Goal: Task Accomplishment & Management: Complete application form

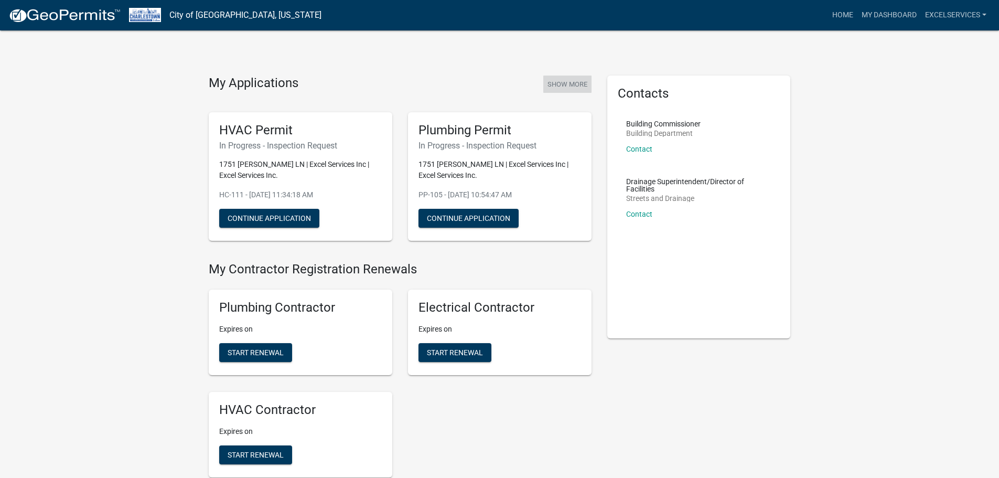
click at [568, 87] on button "Show More" at bounding box center [567, 84] width 48 height 17
click at [563, 89] on button "Show More" at bounding box center [567, 84] width 48 height 17
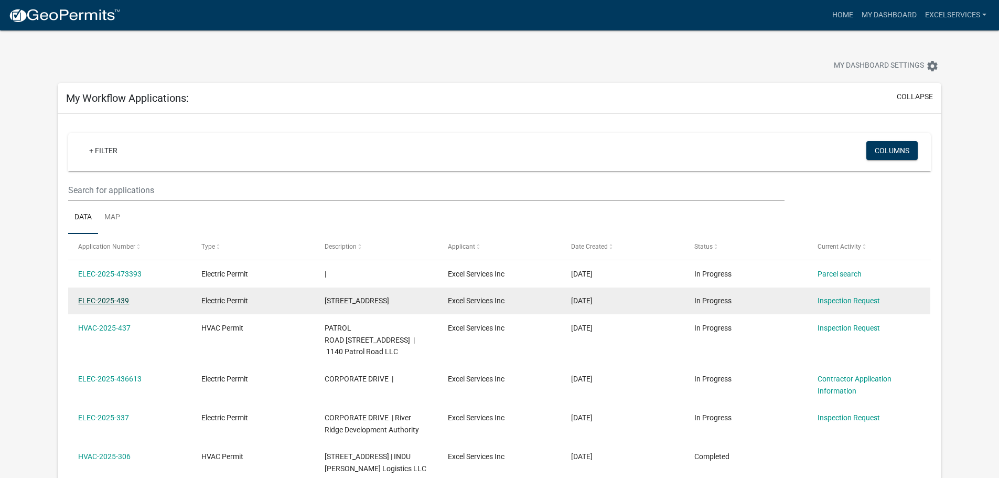
click at [115, 296] on link "ELEC-2025-439" at bounding box center [103, 300] width 51 height 8
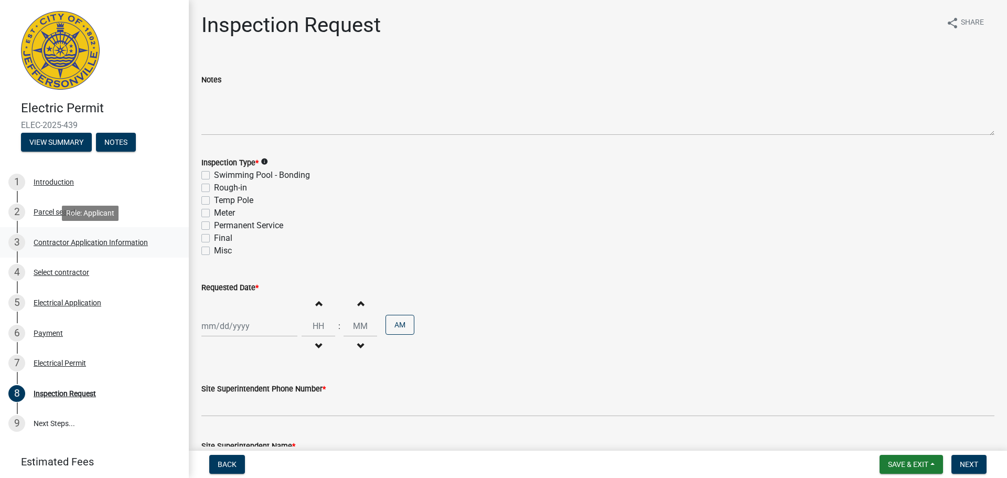
click at [51, 242] on div "Contractor Application Information" at bounding box center [91, 242] width 114 height 7
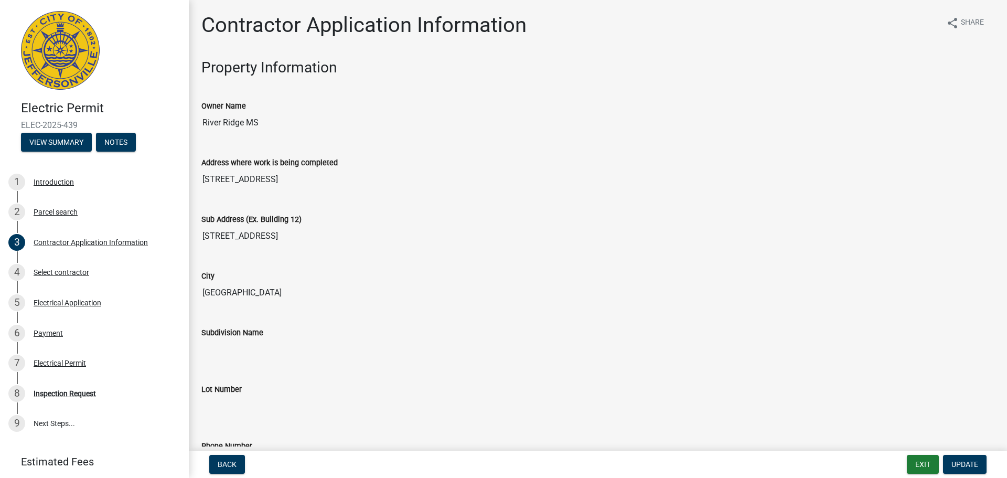
click at [59, 47] on img at bounding box center [60, 50] width 79 height 79
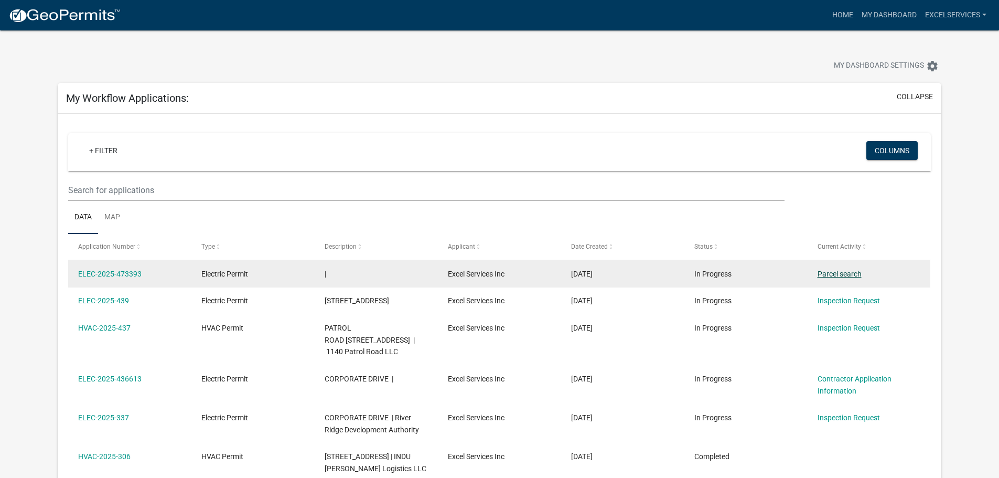
click at [808, 271] on link "Parcel search" at bounding box center [840, 274] width 44 height 8
click at [808, 280] on div "Parcel search" at bounding box center [869, 274] width 103 height 12
click at [808, 277] on link "Parcel search" at bounding box center [840, 274] width 44 height 8
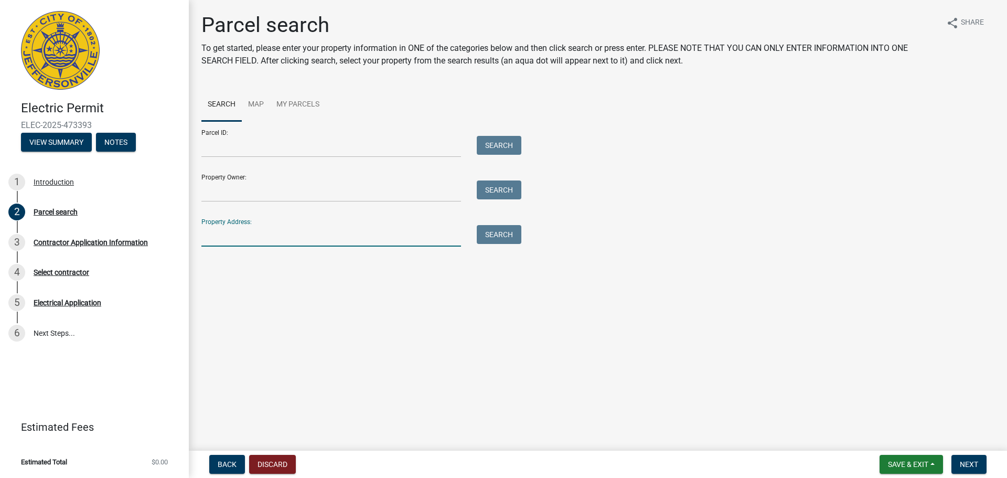
click at [208, 236] on input "Property Address:" at bounding box center [331, 236] width 260 height 22
type input "5300"
click at [502, 236] on button "Search" at bounding box center [499, 234] width 45 height 19
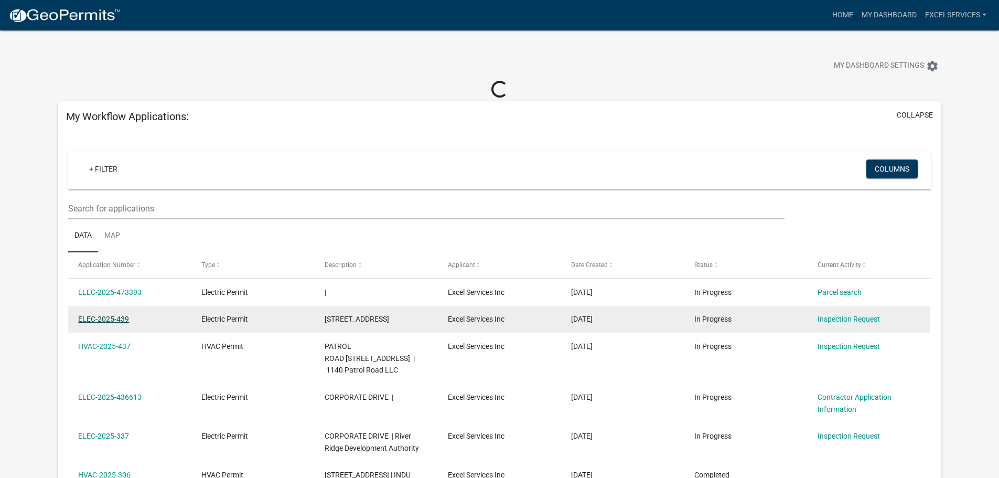
click at [113, 321] on link "ELEC-2025-439" at bounding box center [103, 319] width 51 height 8
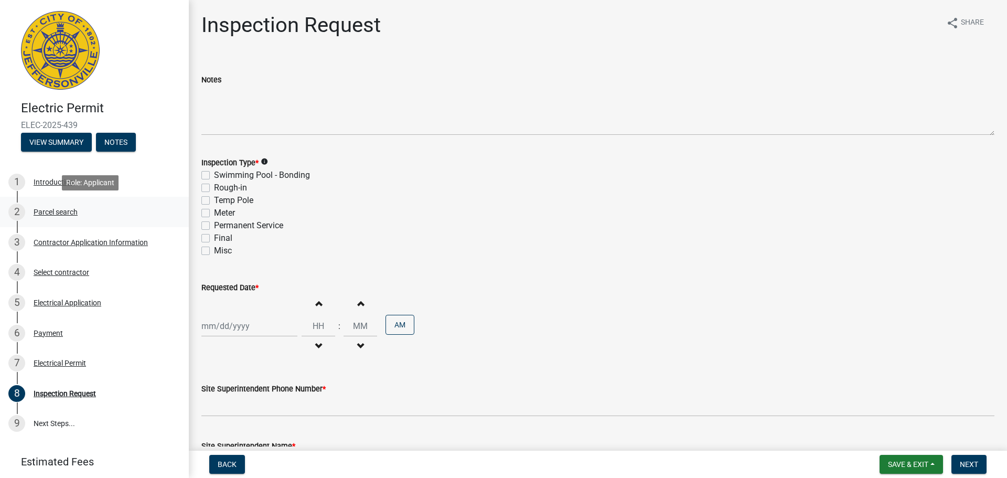
click at [60, 210] on div "Parcel search" at bounding box center [56, 211] width 44 height 7
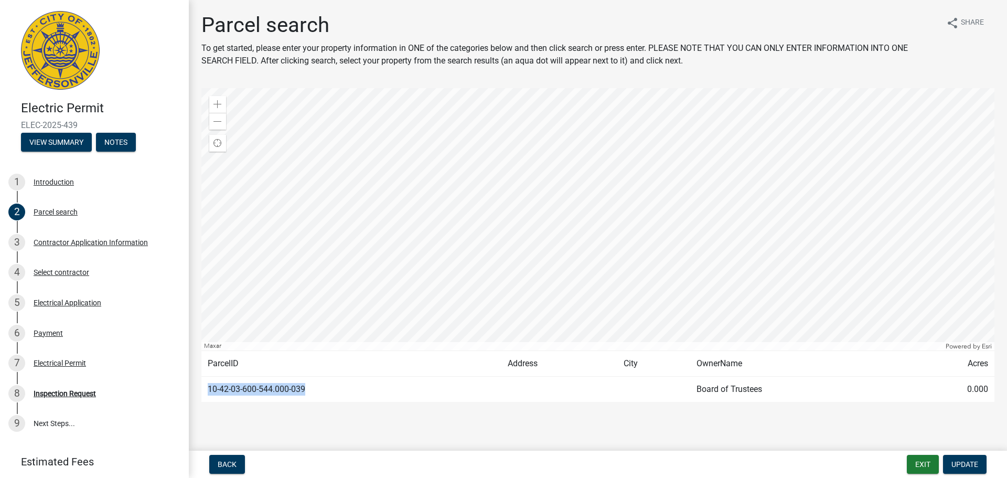
drag, startPoint x: 307, startPoint y: 387, endPoint x: 207, endPoint y: 381, distance: 99.8
click at [207, 381] on td "10-42-03-600-544.000-039" at bounding box center [351, 390] width 300 height 26
copy td "10-42-03-600-544.000-039"
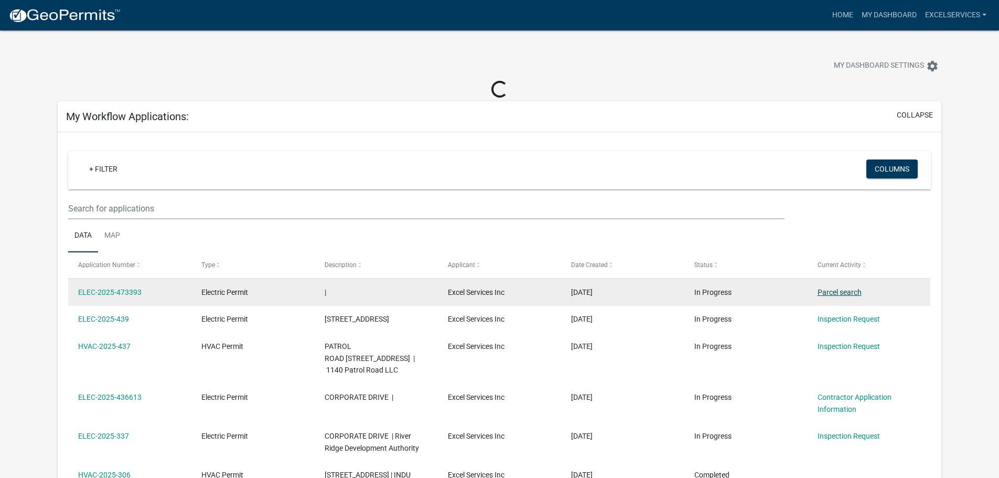
click at [808, 296] on link "Parcel search" at bounding box center [840, 292] width 44 height 8
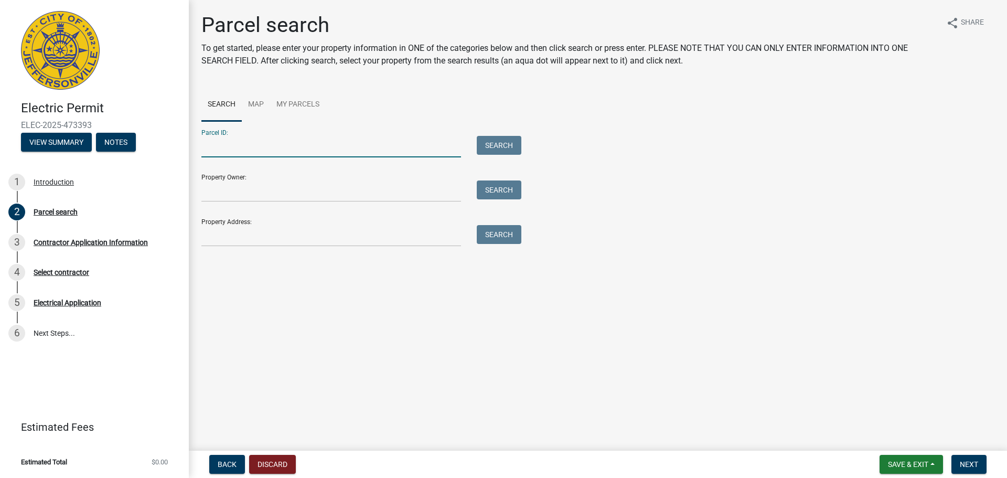
paste input "10-42-03-600-544.000-039"
type input "10-42-03-600-544.000-039"
click at [497, 142] on button "Search" at bounding box center [499, 145] width 45 height 19
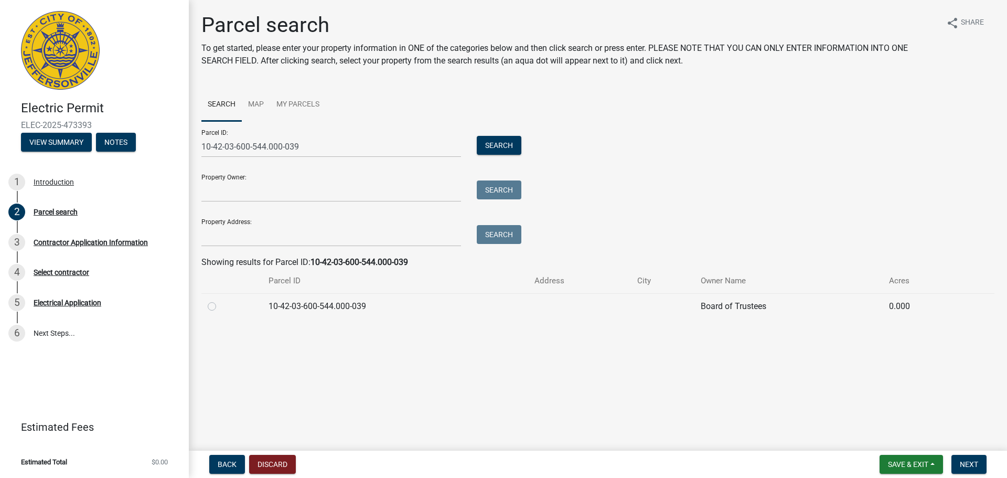
click at [220, 300] on label at bounding box center [220, 300] width 0 height 0
click at [220, 307] on input "radio" at bounding box center [223, 303] width 7 height 7
radio input "true"
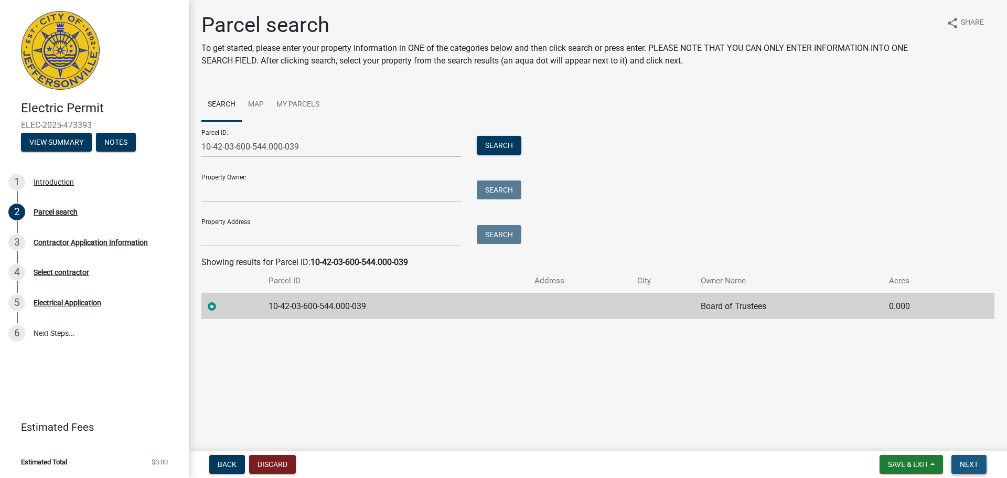
click at [808, 460] on span "Next" at bounding box center [969, 464] width 18 height 8
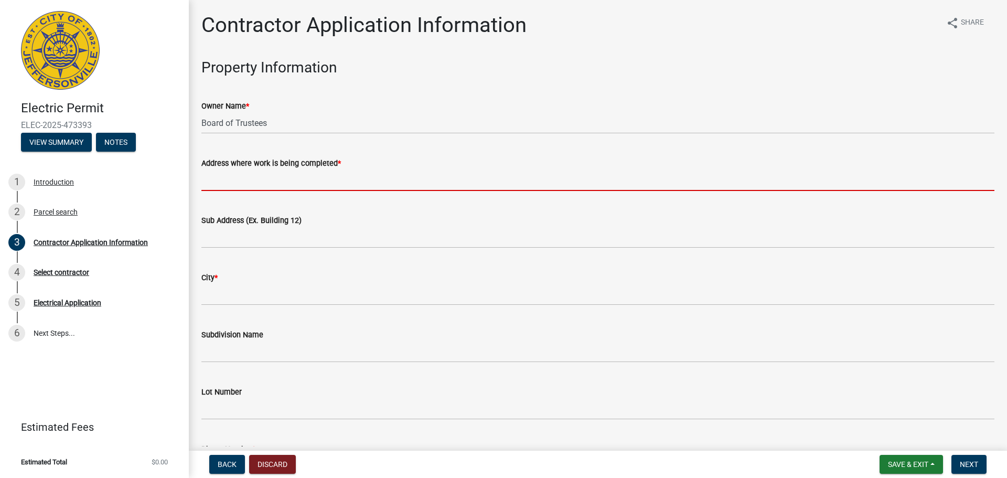
click at [211, 181] on input "Address where work is being completed *" at bounding box center [597, 180] width 793 height 22
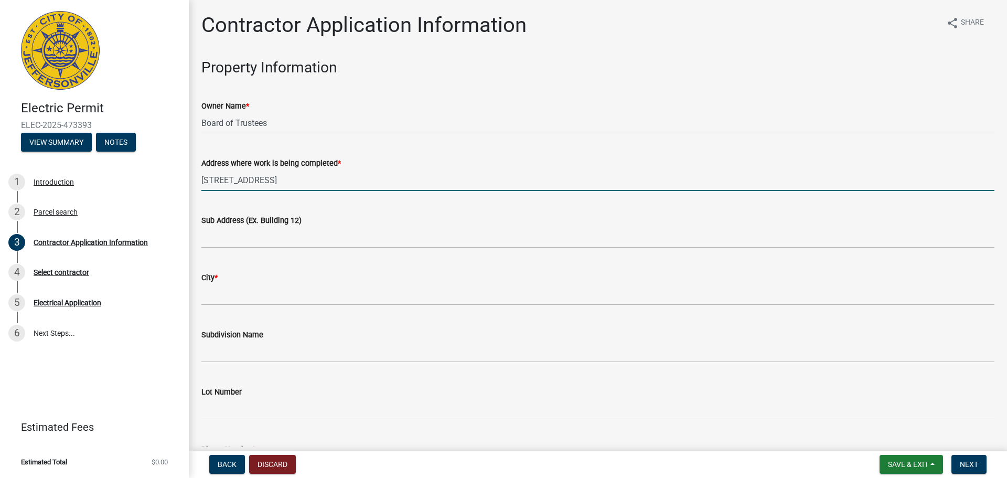
type input "5300 Highway 62"
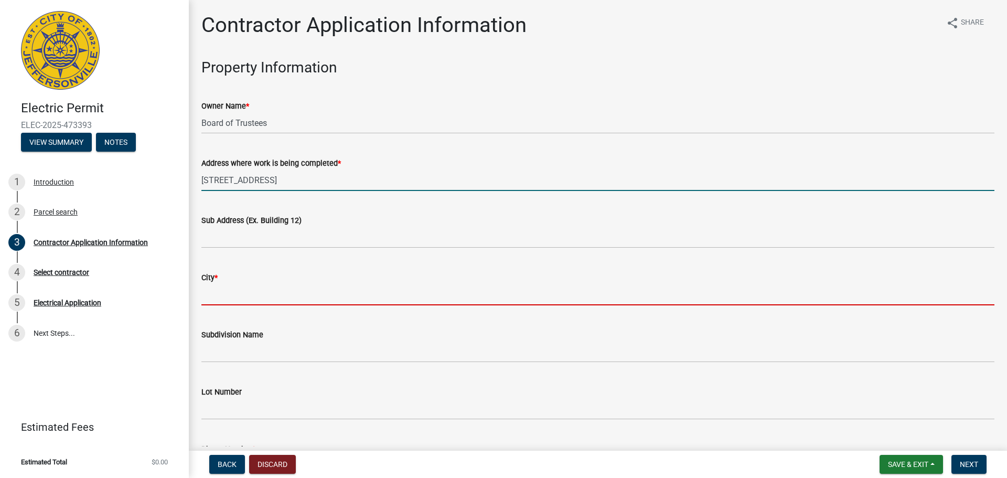
click at [209, 290] on input "City *" at bounding box center [597, 295] width 793 height 22
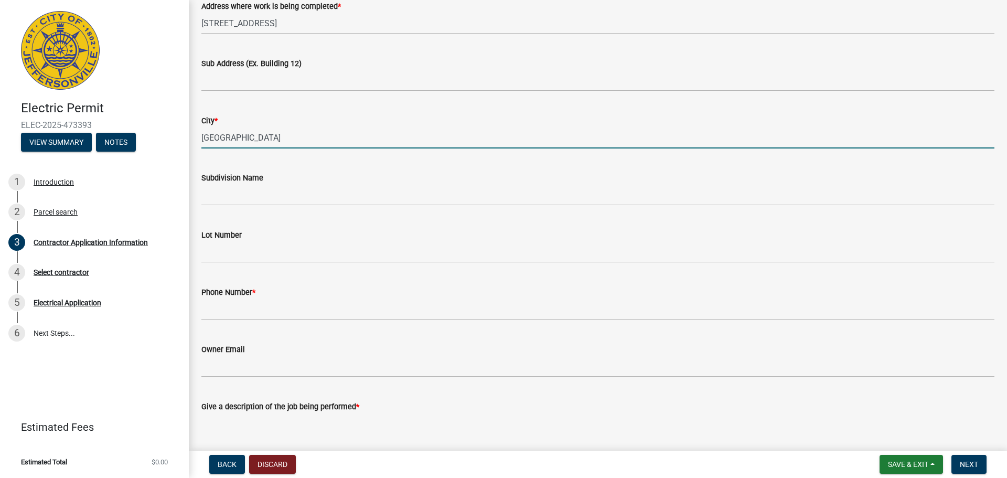
scroll to position [157, 0]
type input "JEFFERSONVILLE"
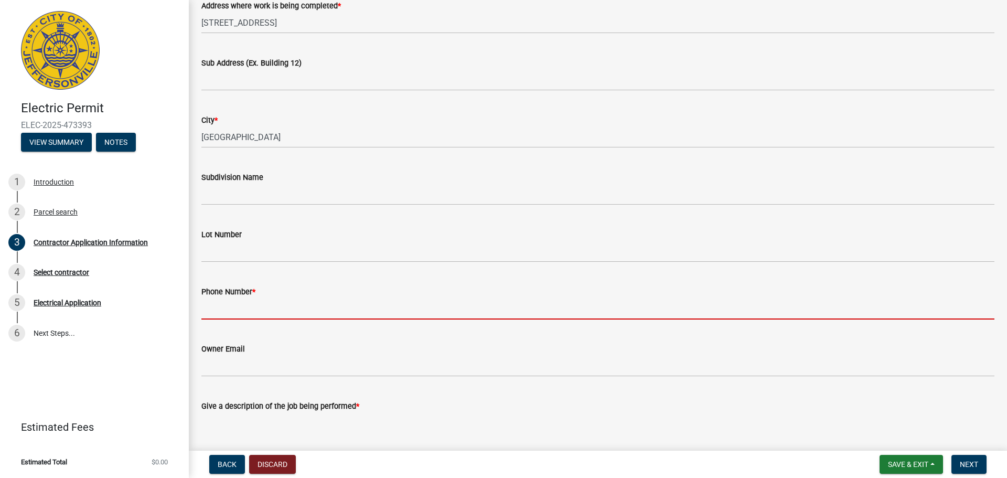
click at [206, 310] on input "Phone Number *" at bounding box center [597, 309] width 793 height 22
type input "502-413-5402"
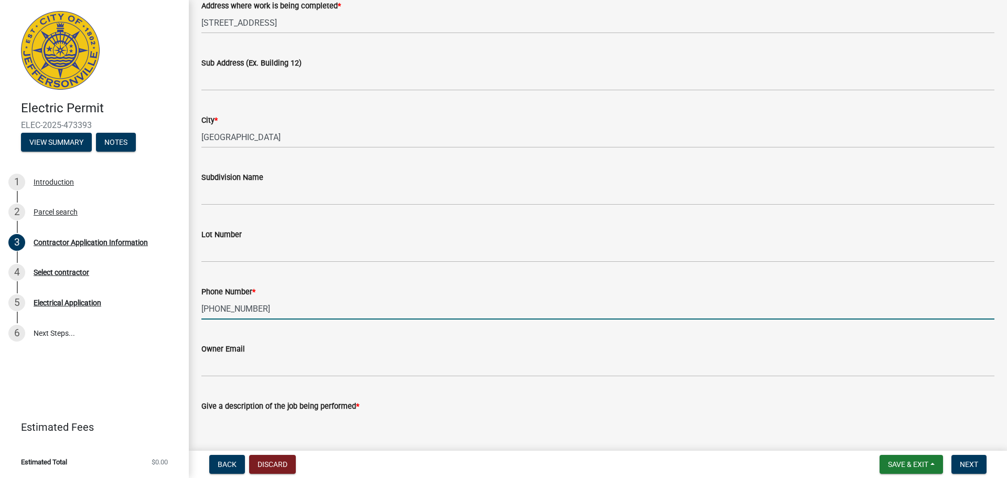
scroll to position [262, 0]
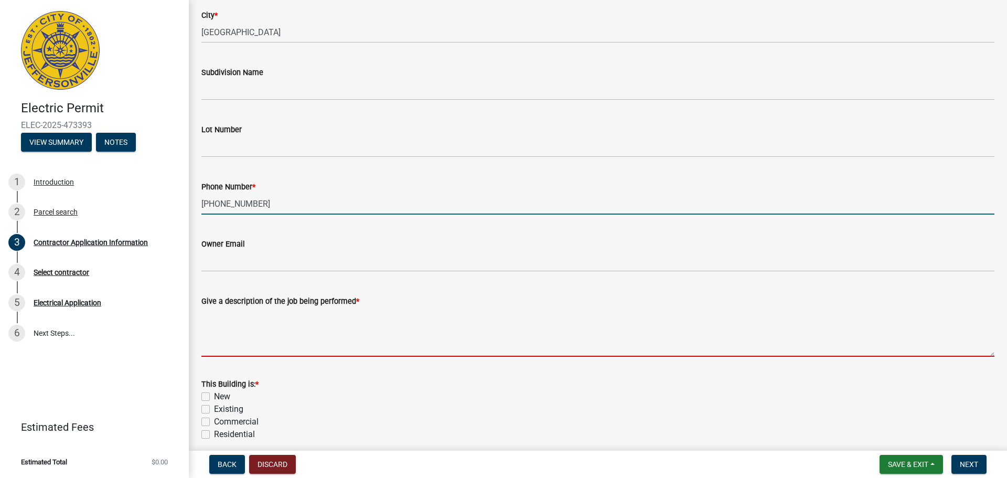
click at [202, 317] on textarea "Give a description of the job being performed *" at bounding box center [597, 331] width 793 height 49
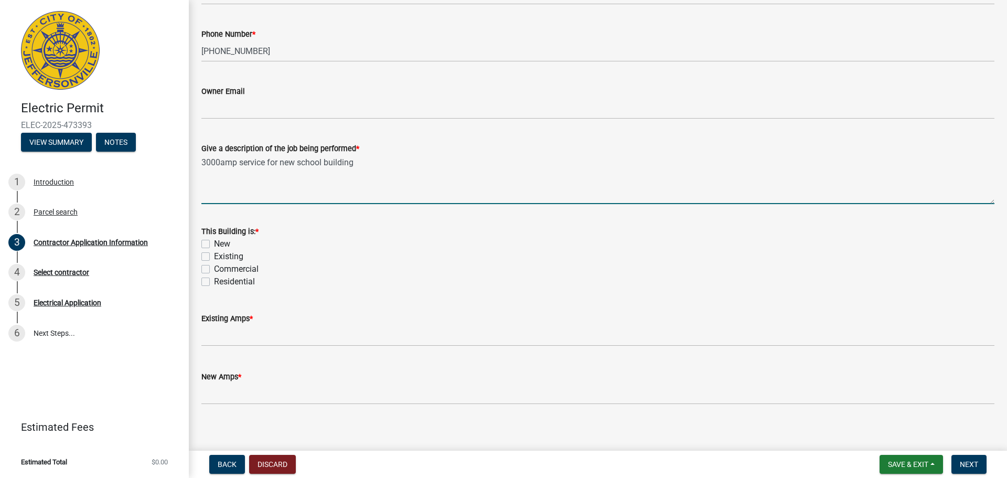
scroll to position [420, 0]
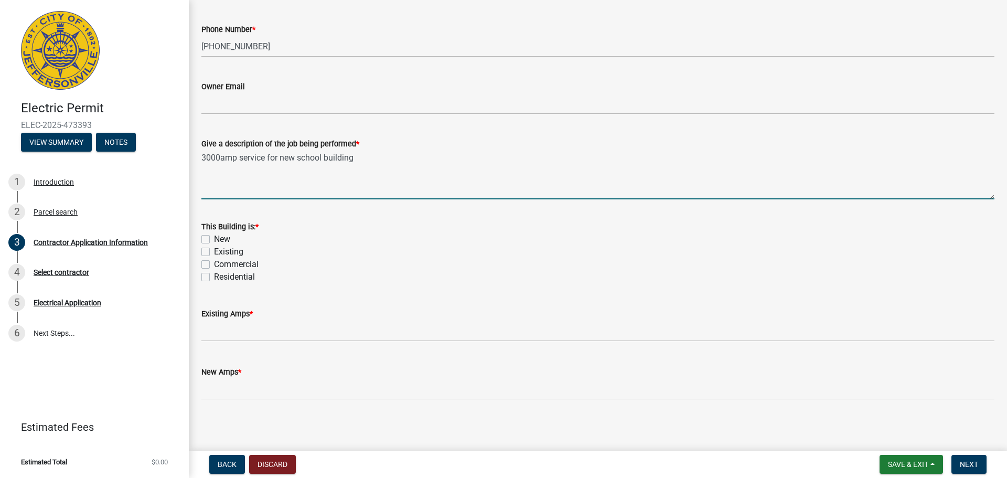
type textarea "3000amp service for new school building"
click at [214, 239] on label "New" at bounding box center [222, 239] width 16 height 13
click at [214, 239] on input "New" at bounding box center [217, 236] width 7 height 7
checkbox input "true"
checkbox input "false"
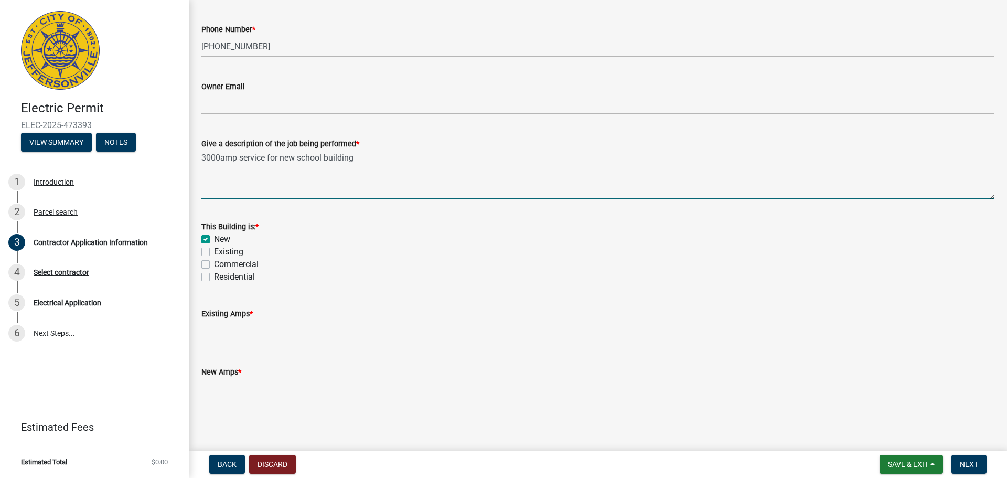
checkbox input "false"
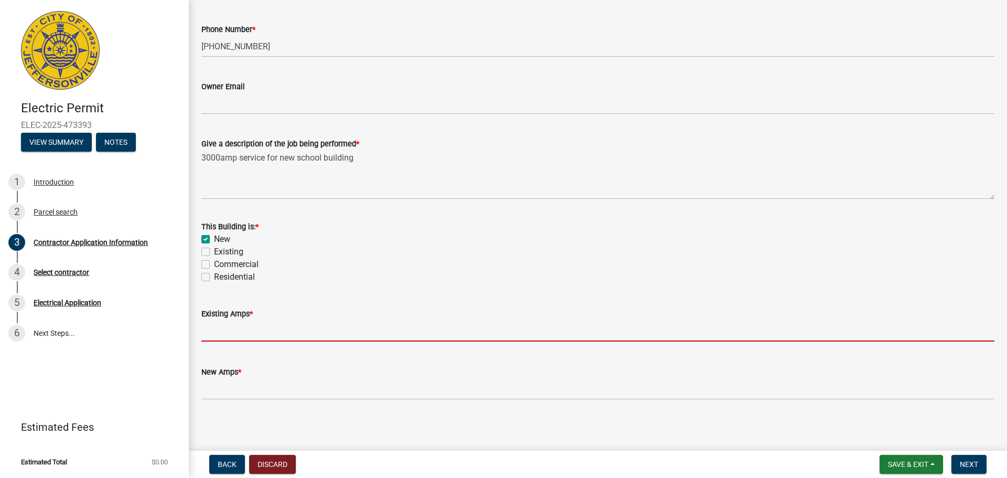
click at [211, 330] on input "text" at bounding box center [597, 331] width 793 height 22
type input "0"
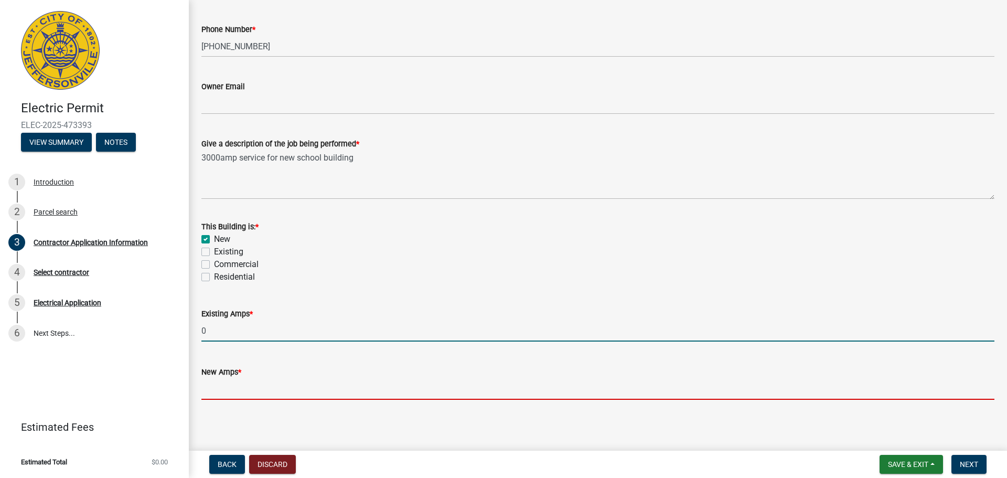
click at [235, 386] on input "text" at bounding box center [597, 389] width 793 height 22
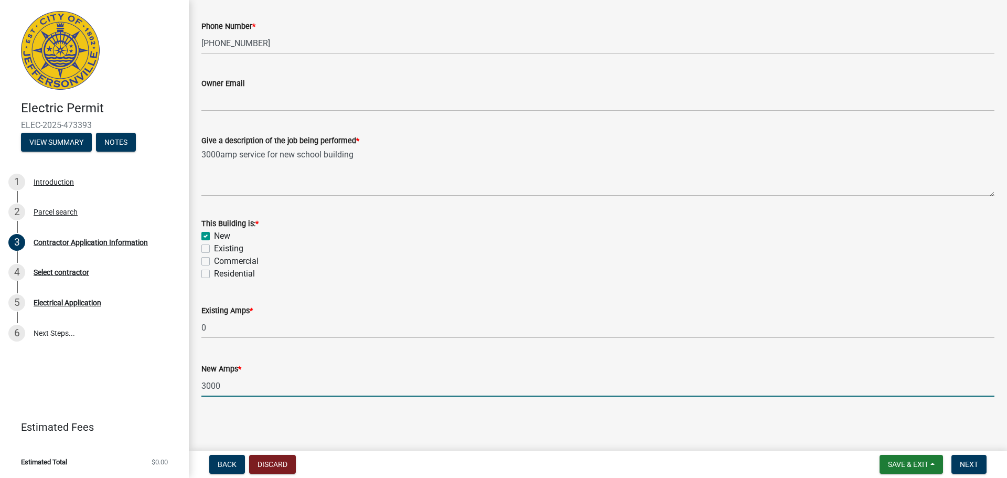
scroll to position [423, 0]
type input "3000"
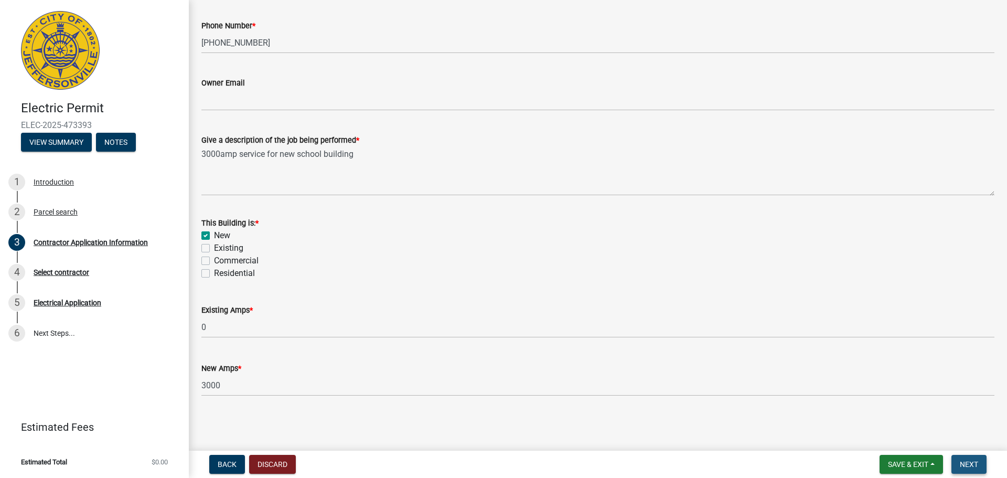
click at [808, 465] on span "Next" at bounding box center [969, 464] width 18 height 8
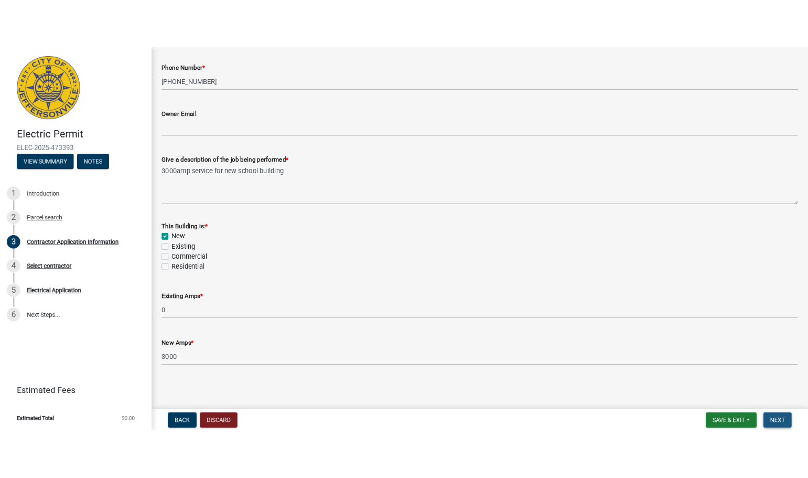
scroll to position [0, 0]
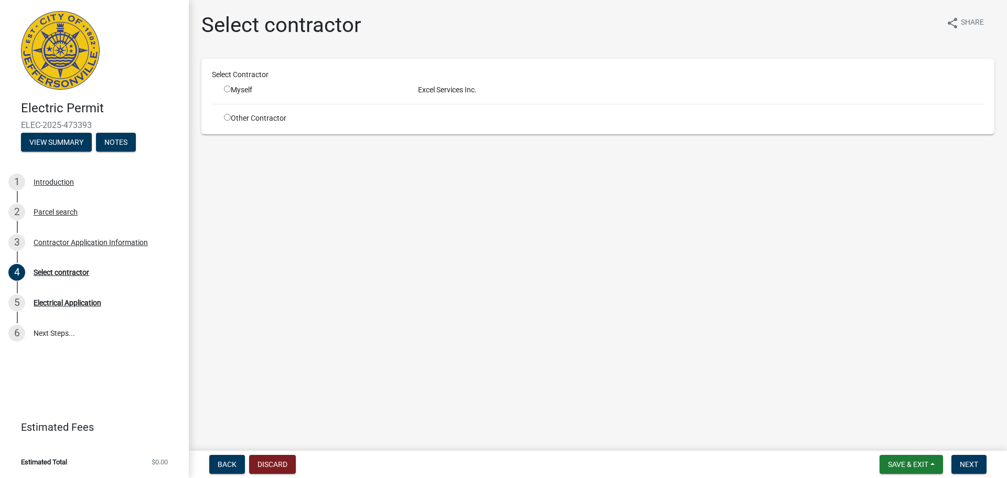
click at [227, 88] on input "radio" at bounding box center [227, 89] width 7 height 7
radio input "true"
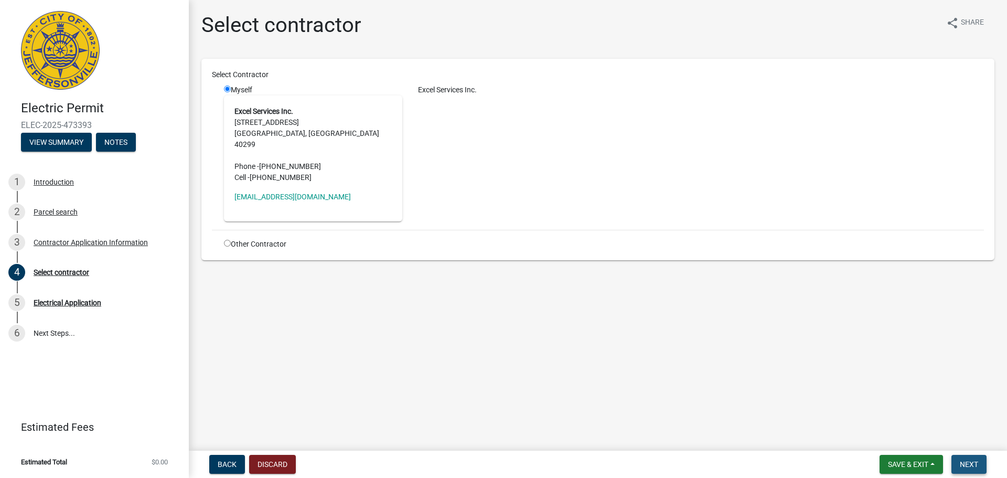
click at [808, 461] on span "Next" at bounding box center [969, 464] width 18 height 8
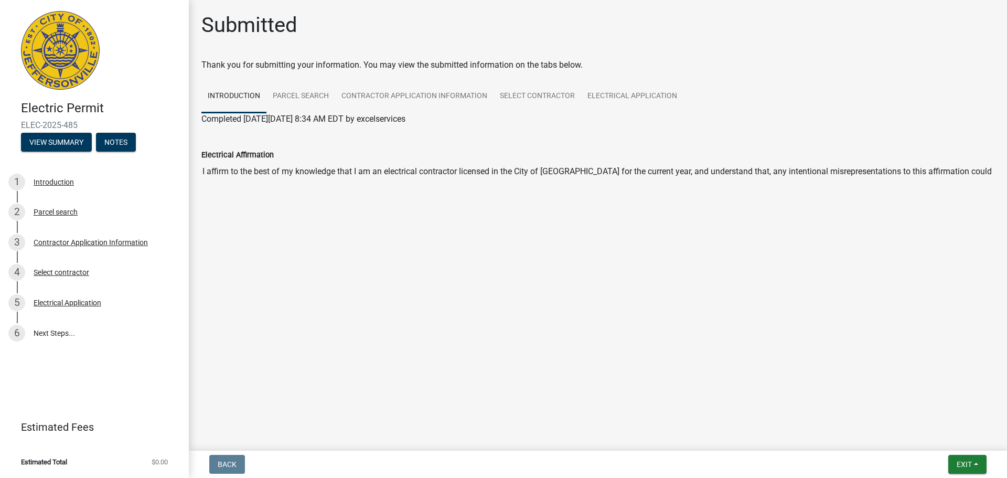
click at [63, 50] on img at bounding box center [60, 50] width 79 height 79
click at [56, 138] on button "View Summary" at bounding box center [56, 142] width 71 height 19
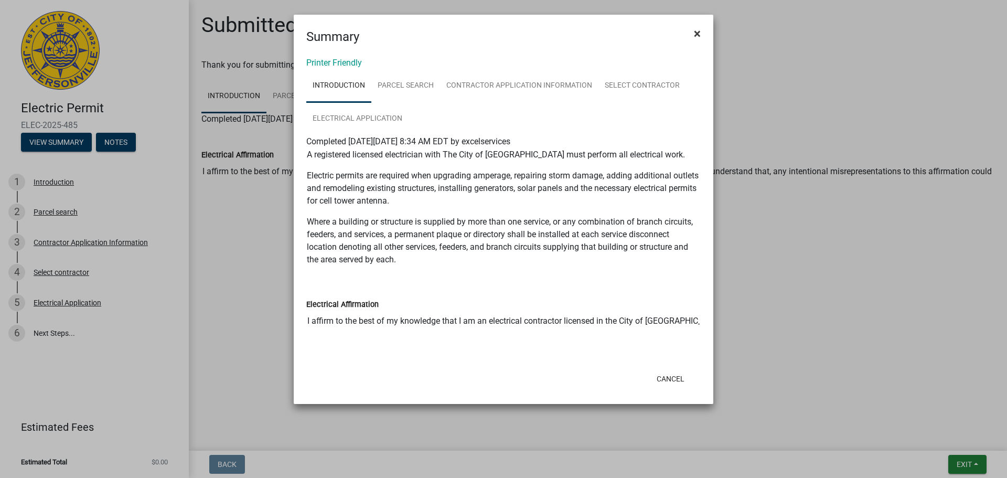
click at [700, 35] on span "×" at bounding box center [697, 33] width 7 height 15
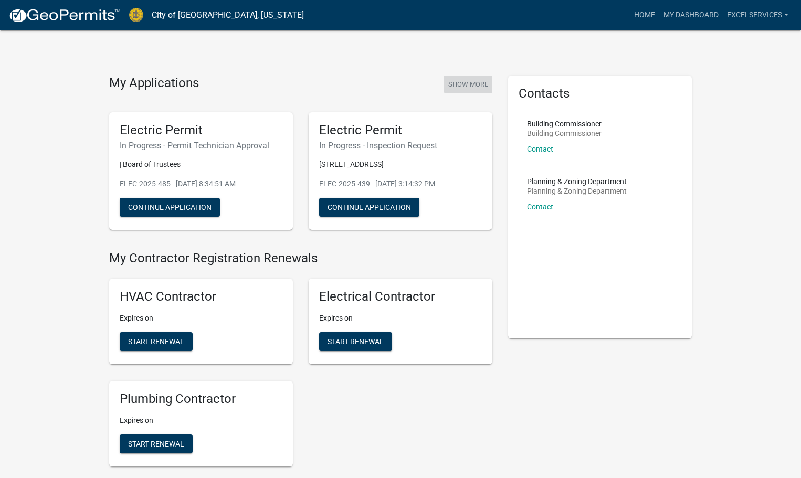
click at [467, 83] on button "Show More" at bounding box center [468, 84] width 48 height 17
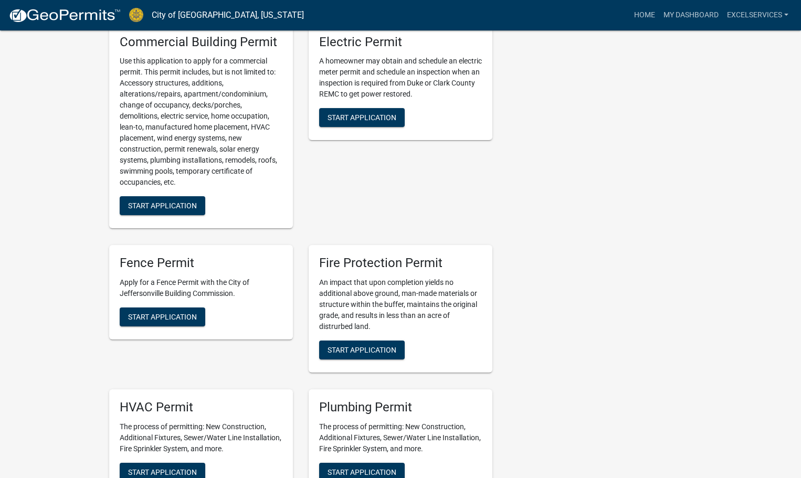
scroll to position [472, 0]
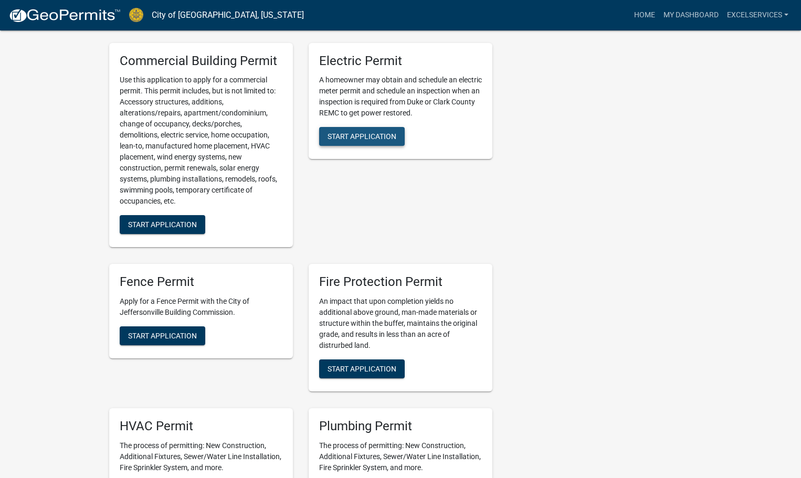
click at [356, 141] on span "Start Application" at bounding box center [361, 136] width 69 height 8
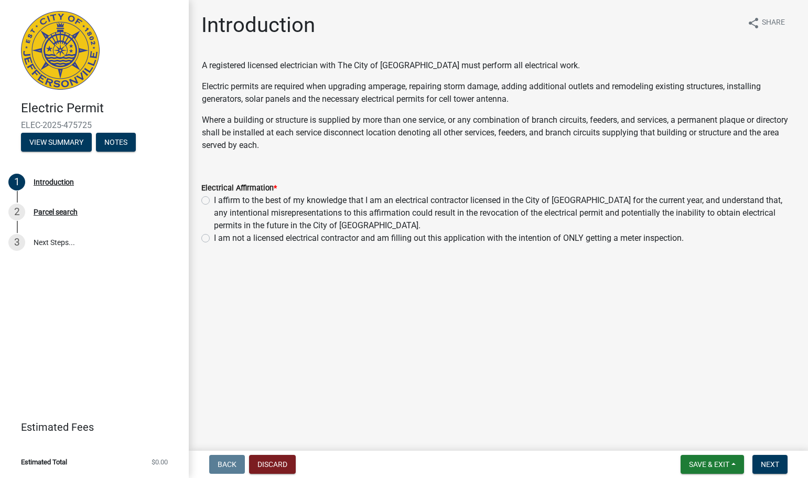
click at [214, 200] on label "I affirm to the best of my knowledge that I am an electrical contractor license…" at bounding box center [505, 213] width 582 height 38
click at [214, 200] on input "I affirm to the best of my knowledge that I am an electrical contractor license…" at bounding box center [217, 197] width 7 height 7
radio input "true"
click at [775, 463] on span "Next" at bounding box center [770, 464] width 18 height 8
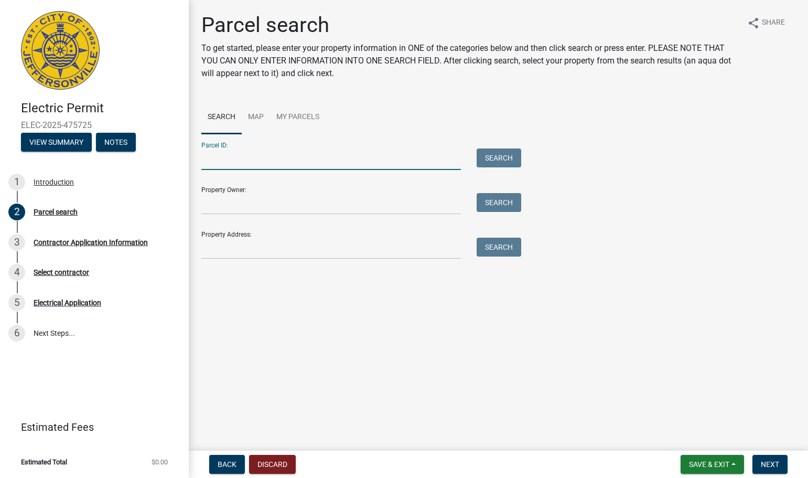
click at [207, 158] on input "Parcel ID:" at bounding box center [331, 159] width 260 height 22
paste input "10-42-03-600-544.000-039"
type input "10-42-03-600-544.000-039"
click at [499, 156] on button "Search" at bounding box center [499, 157] width 45 height 19
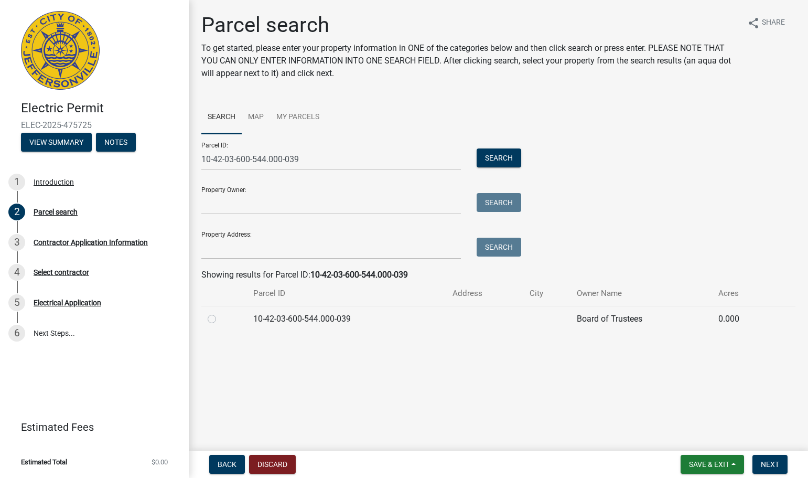
click at [220, 313] on label at bounding box center [220, 313] width 0 height 0
click at [220, 319] on input "radio" at bounding box center [223, 316] width 7 height 7
radio input "true"
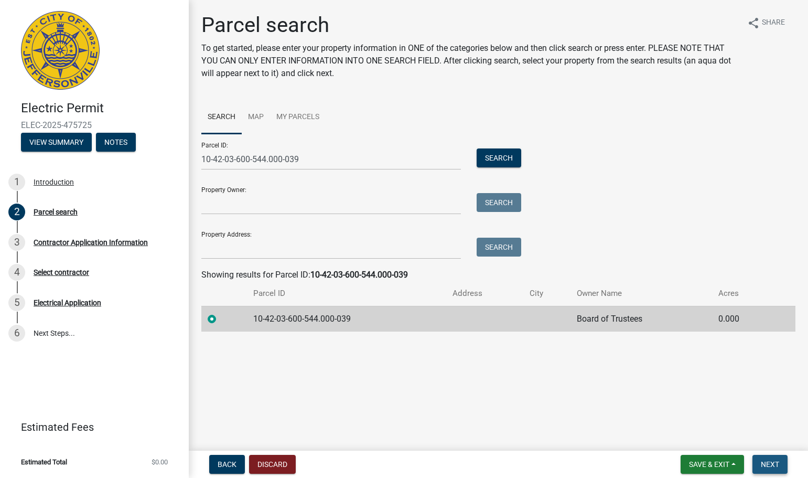
click at [762, 461] on span "Next" at bounding box center [770, 464] width 18 height 8
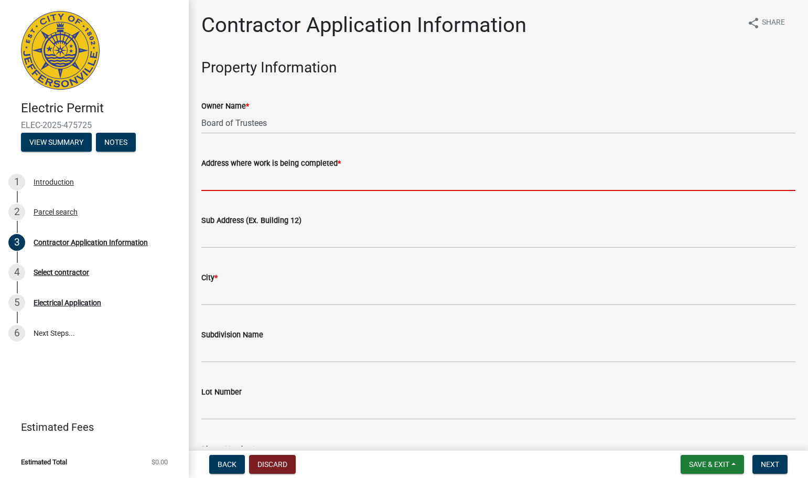
click at [209, 183] on input "Address where work is being completed *" at bounding box center [498, 180] width 594 height 22
type input "5300 Highway 62"
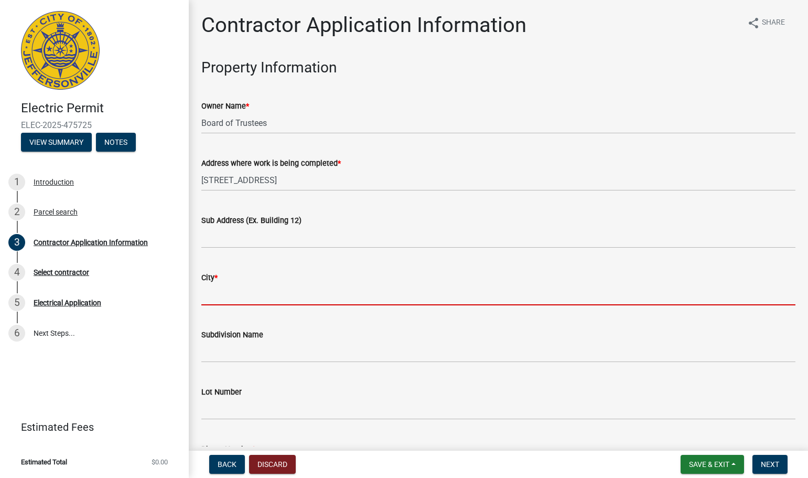
click at [210, 299] on input "City *" at bounding box center [498, 295] width 594 height 22
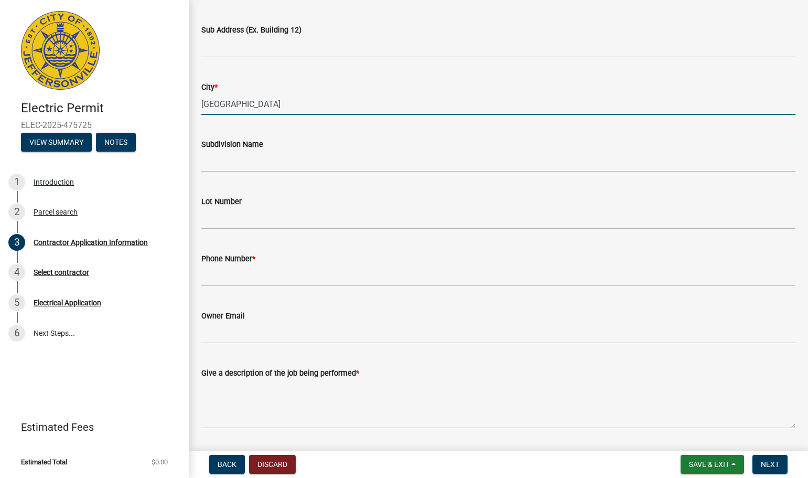
scroll to position [210, 0]
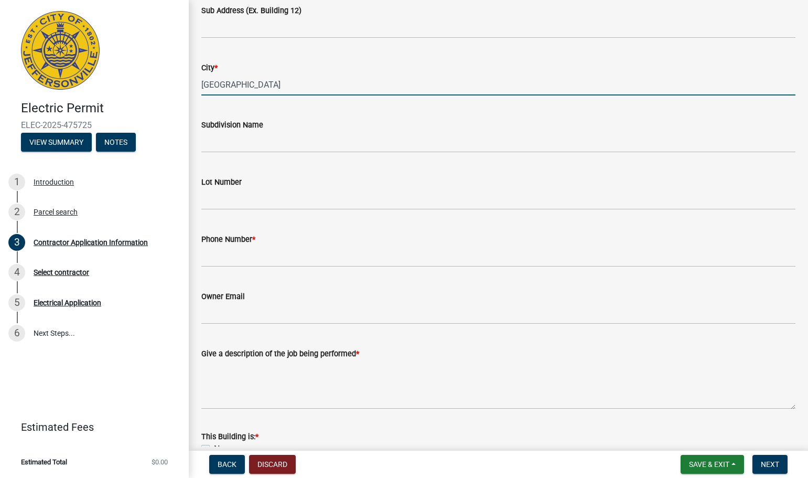
type input "JEFFERSONVILLE"
drag, startPoint x: 240, startPoint y: 250, endPoint x: 239, endPoint y: 255, distance: 5.9
click at [239, 255] on input "Phone Number *" at bounding box center [498, 257] width 594 height 22
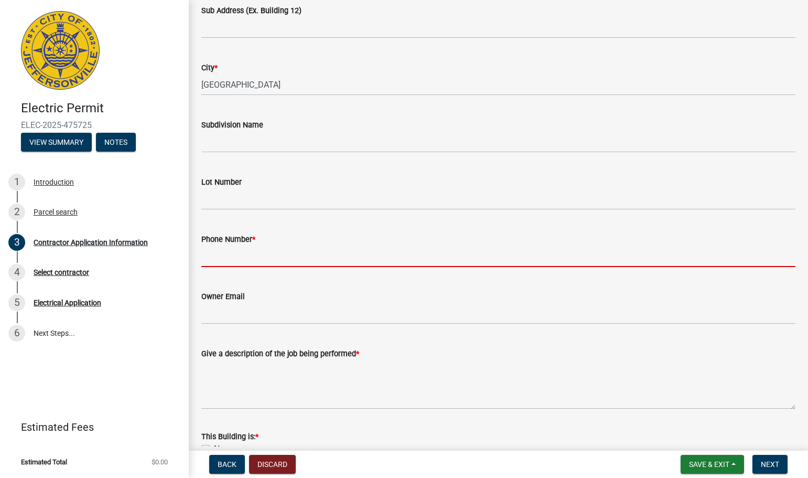
type input "502-413-5402"
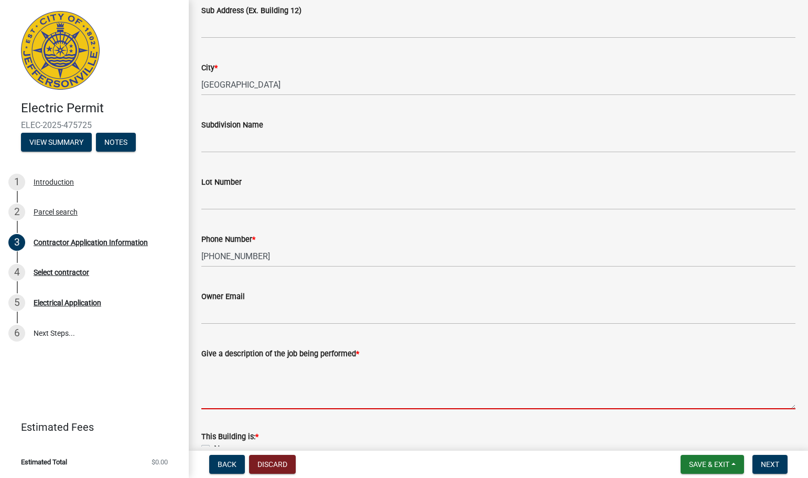
click at [220, 370] on textarea "Give a description of the job being performed *" at bounding box center [498, 384] width 594 height 49
click at [211, 369] on textarea "Give a description of the job being performed *" at bounding box center [498, 384] width 594 height 49
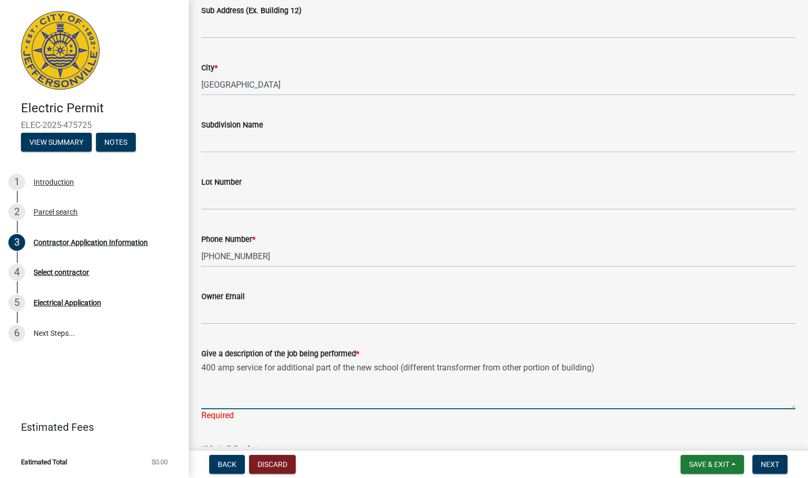
type textarea "400 amp service for additional part of the new school (different transformer fr…"
click at [568, 328] on wm-data-entity-input "Owner Email" at bounding box center [498, 303] width 594 height 57
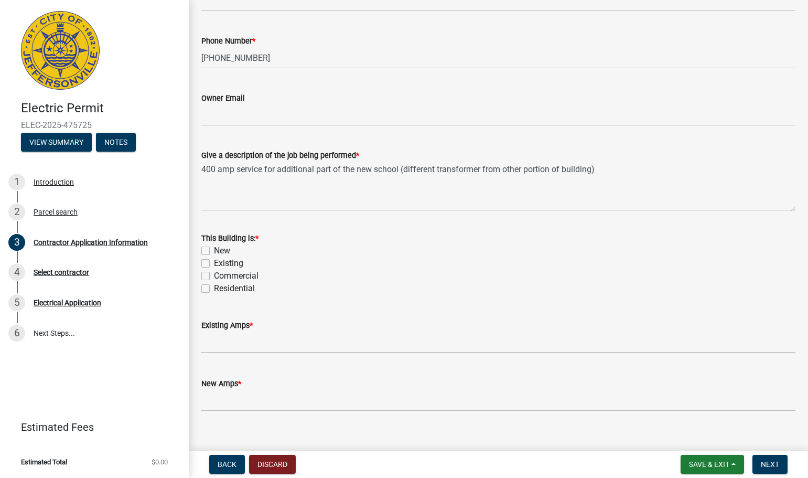
scroll to position [420, 0]
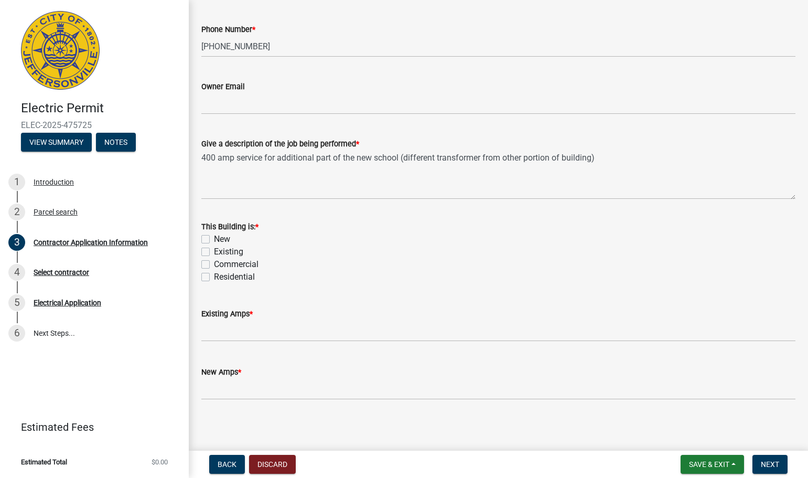
click at [214, 238] on label "New" at bounding box center [222, 239] width 16 height 13
click at [214, 238] on input "New" at bounding box center [217, 236] width 7 height 7
checkbox input "true"
checkbox input "false"
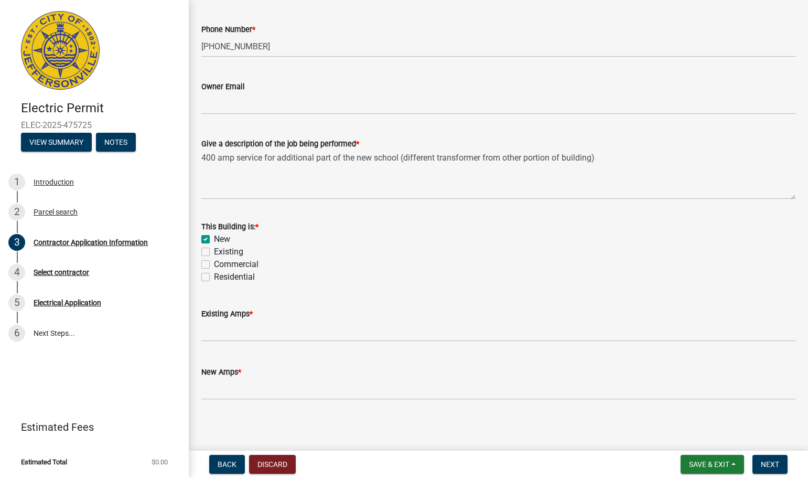
checkbox input "false"
click at [214, 261] on label "Commercial" at bounding box center [236, 264] width 45 height 13
click at [214, 261] on input "Commercial" at bounding box center [217, 261] width 7 height 7
checkbox input "true"
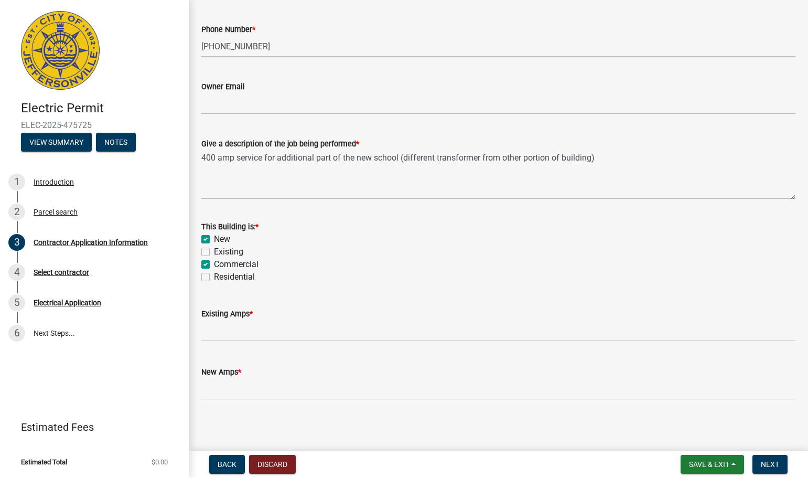
checkbox input "false"
checkbox input "true"
checkbox input "false"
click at [216, 327] on input "text" at bounding box center [498, 331] width 594 height 22
type input "0"
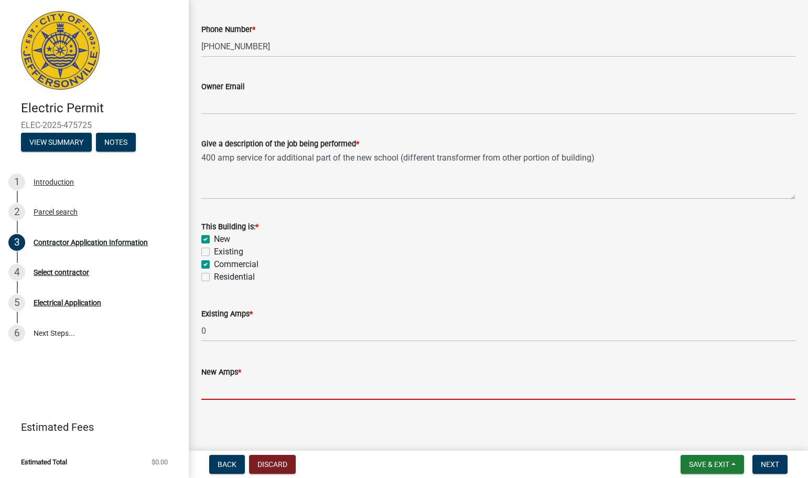
click at [212, 392] on input "text" at bounding box center [498, 389] width 594 height 22
type input "400"
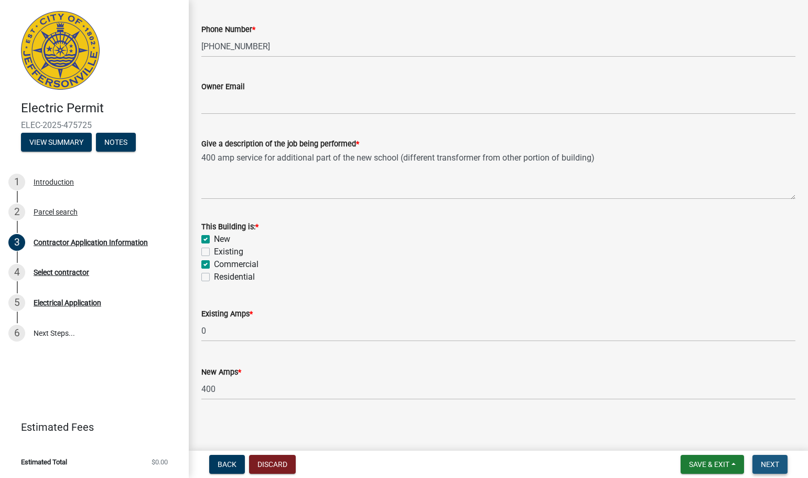
click at [773, 465] on span "Next" at bounding box center [770, 464] width 18 height 8
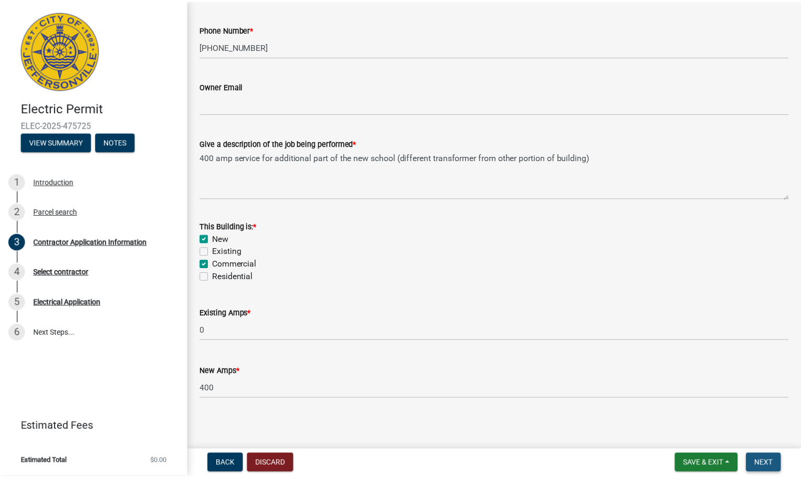
scroll to position [0, 0]
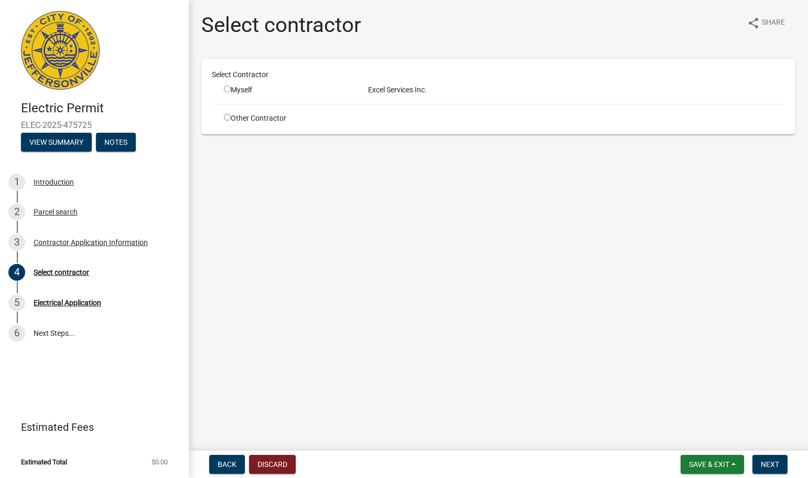
click at [227, 90] on input "radio" at bounding box center [227, 89] width 7 height 7
radio input "true"
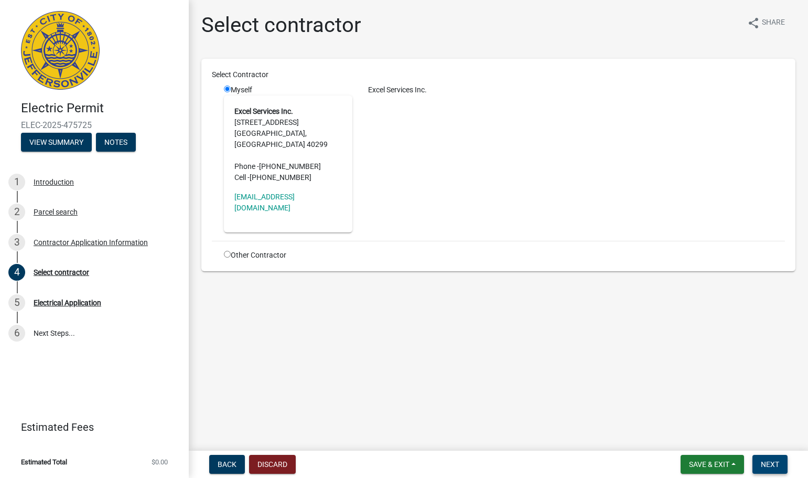
click at [778, 466] on span "Next" at bounding box center [770, 464] width 18 height 8
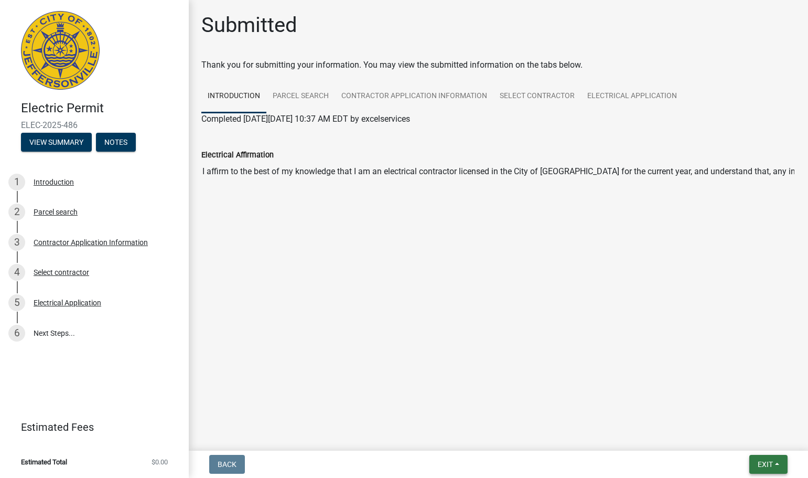
click at [769, 465] on span "Exit" at bounding box center [765, 464] width 15 height 8
click at [749, 441] on button "Save & Exit" at bounding box center [746, 436] width 84 height 25
